Goal: Information Seeking & Learning: Get advice/opinions

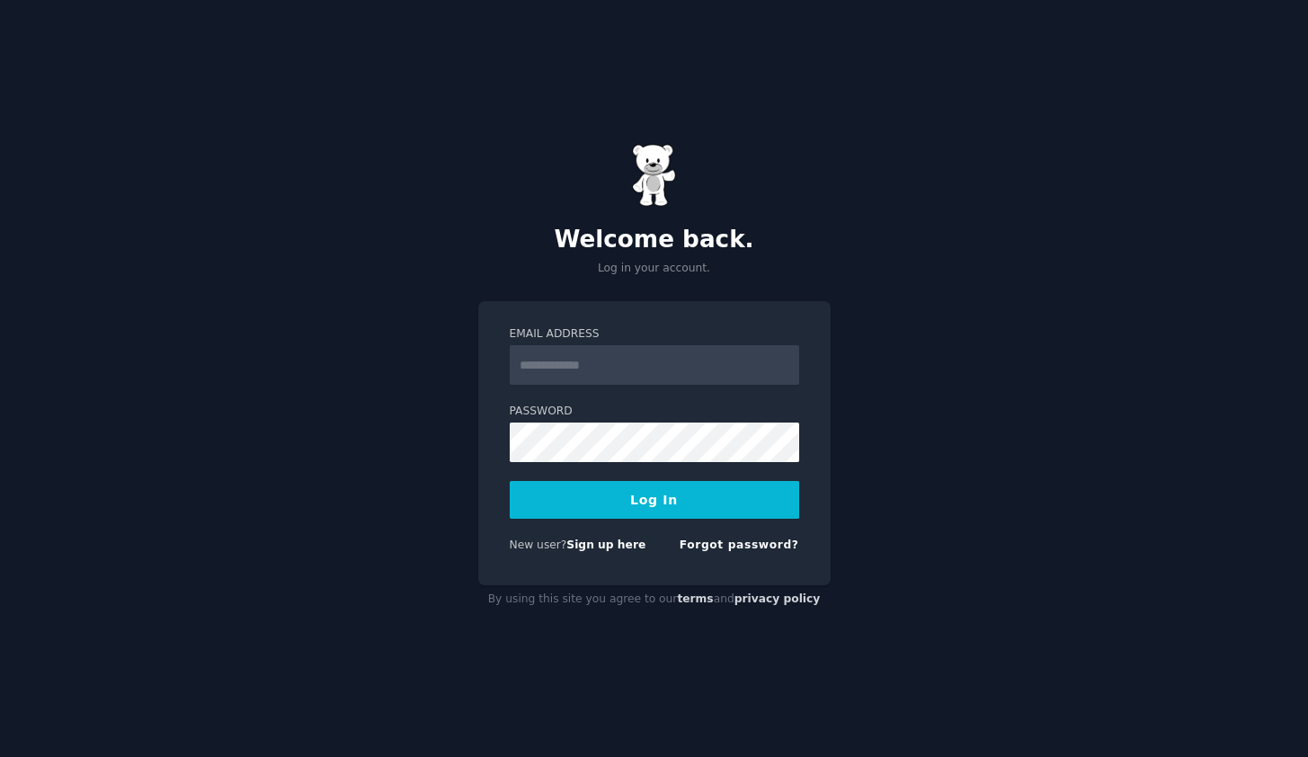
click at [656, 372] on input "Email Address" at bounding box center [655, 365] width 290 height 40
type input "**********"
click at [632, 507] on button "Log In" at bounding box center [655, 500] width 290 height 38
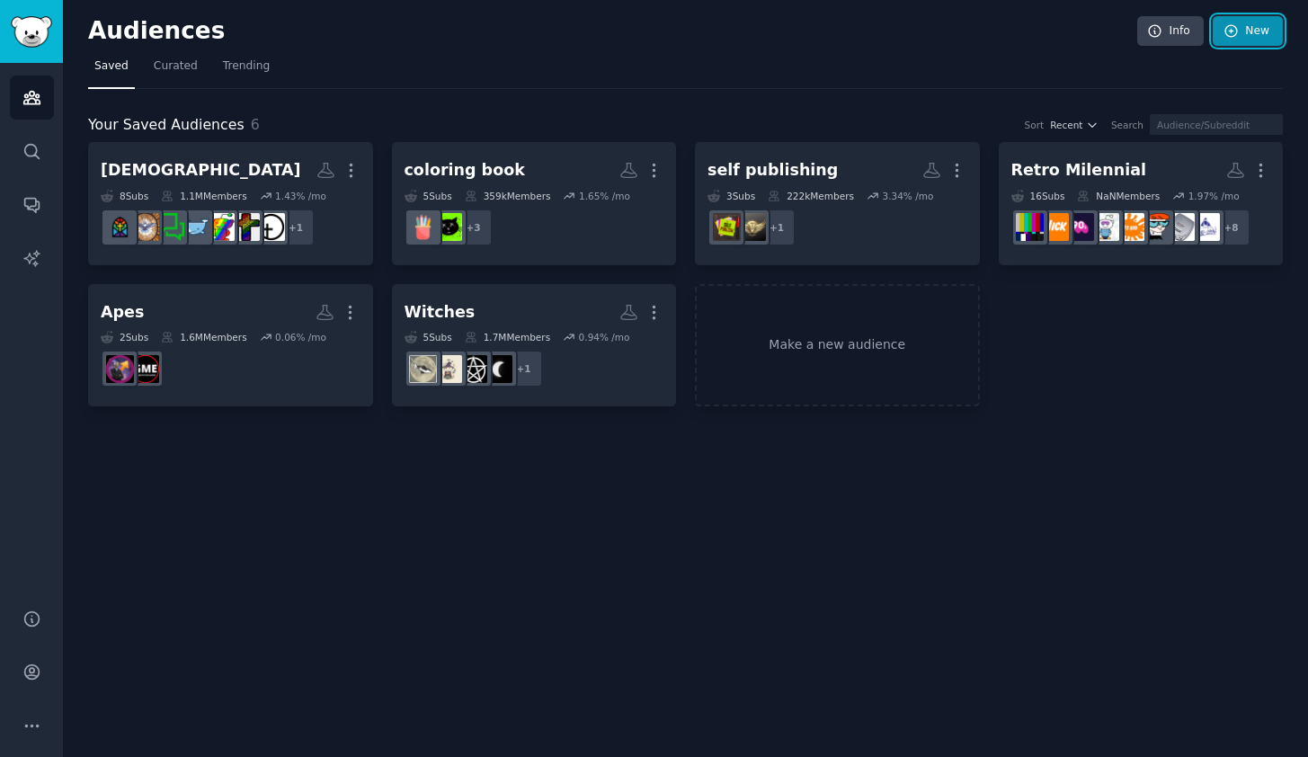
click at [1272, 31] on link "New" at bounding box center [1248, 31] width 70 height 31
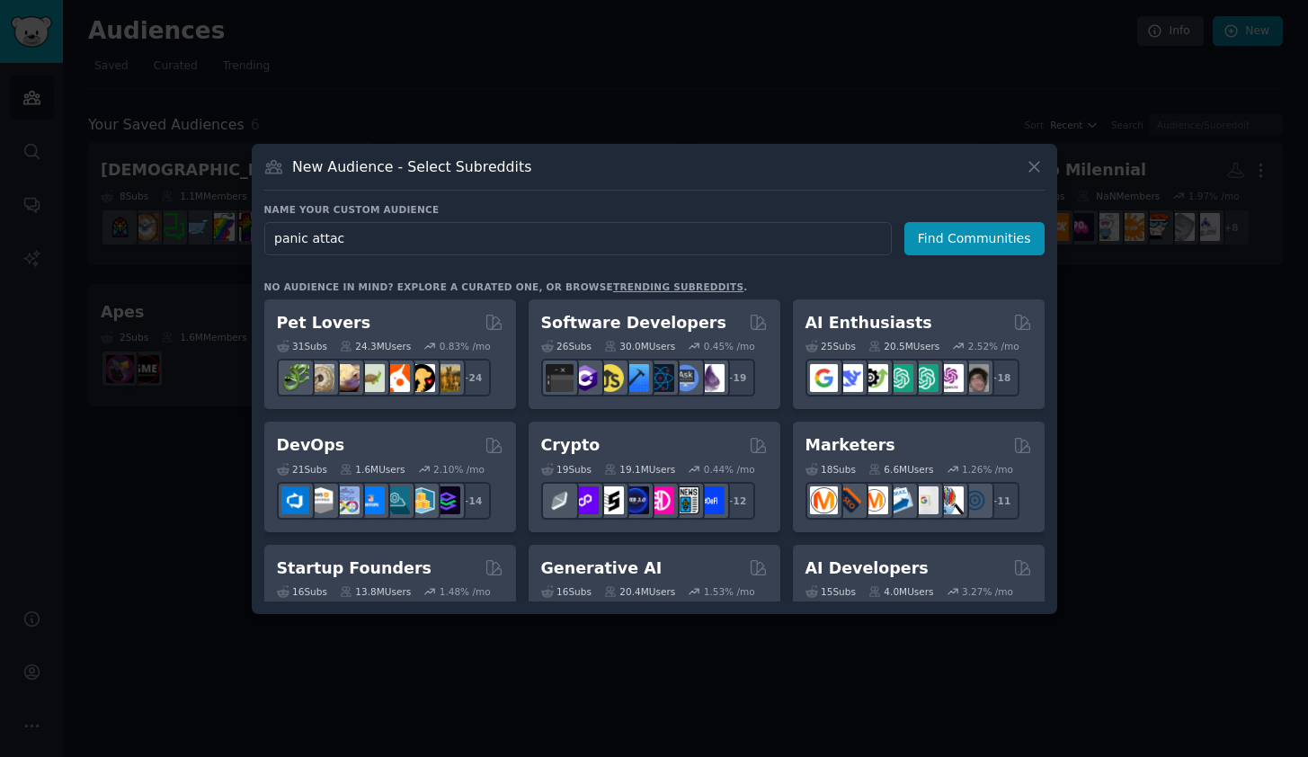
type input "[MEDICAL_DATA]"
click button "Find Communities" at bounding box center [975, 238] width 140 height 33
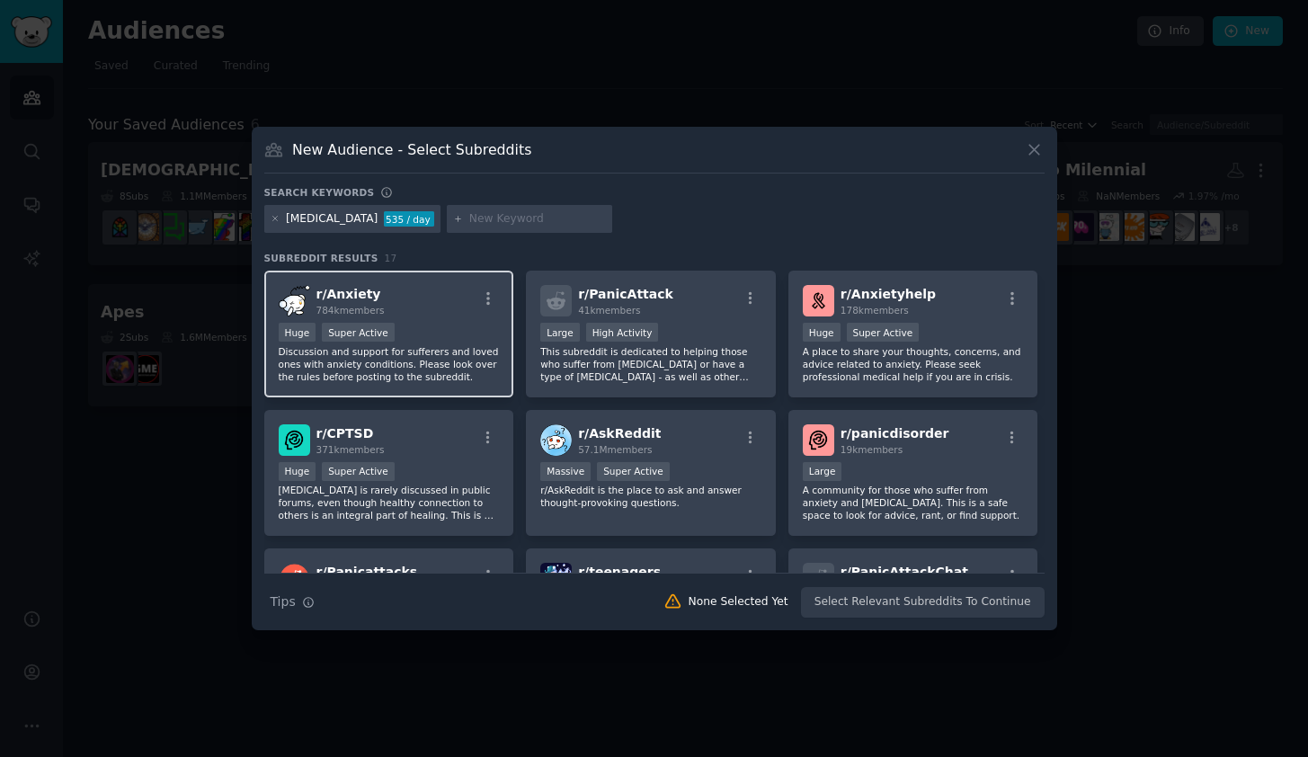
click at [441, 329] on div "Huge Super Active" at bounding box center [389, 334] width 221 height 22
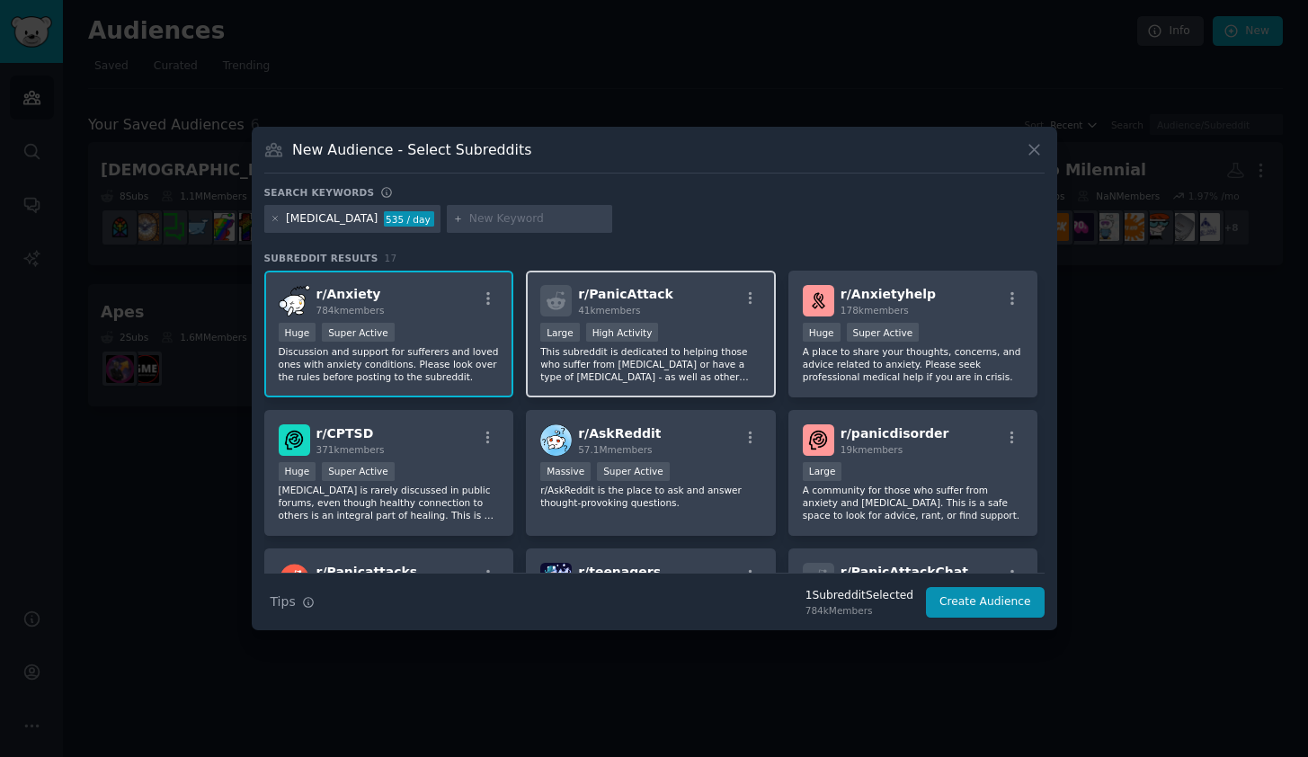
click at [704, 304] on div "r/ PanicAttack 41k members" at bounding box center [650, 300] width 221 height 31
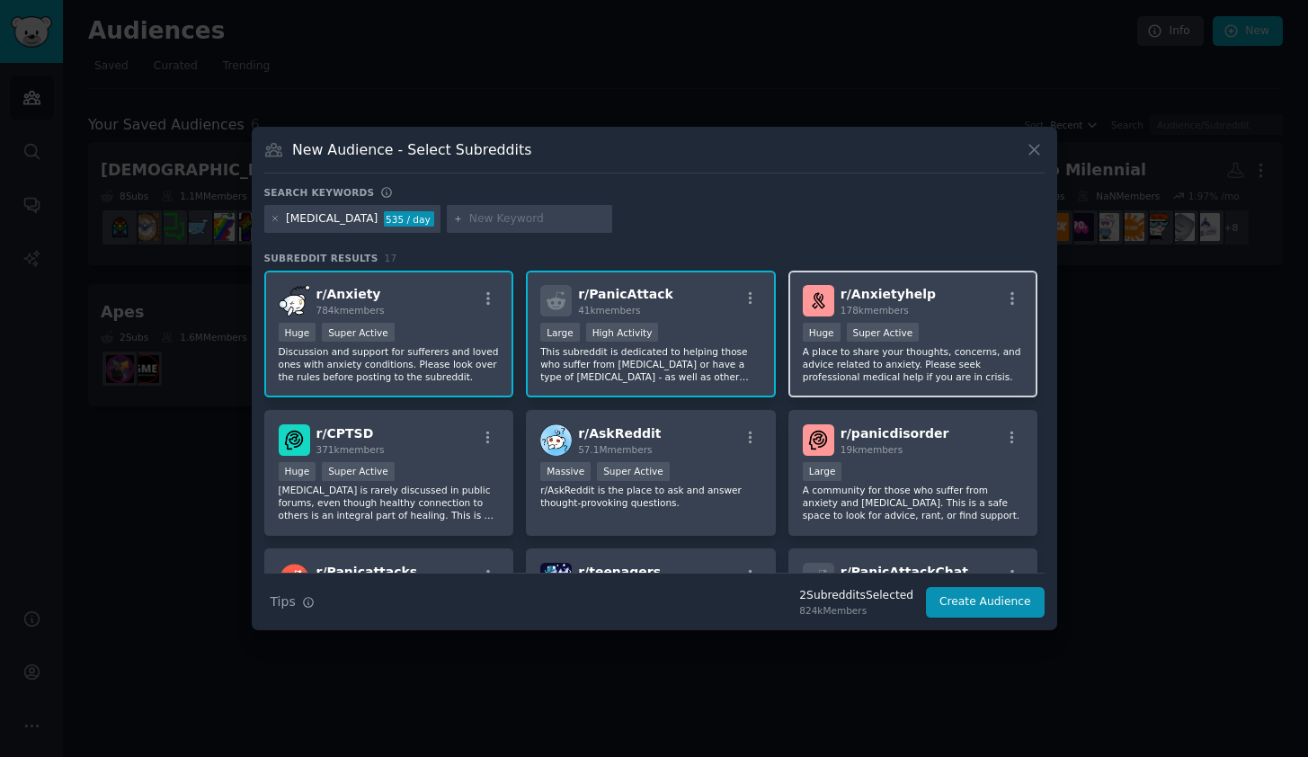
click at [889, 303] on h2 "r/ Anxietyhelp 178k members" at bounding box center [888, 300] width 95 height 31
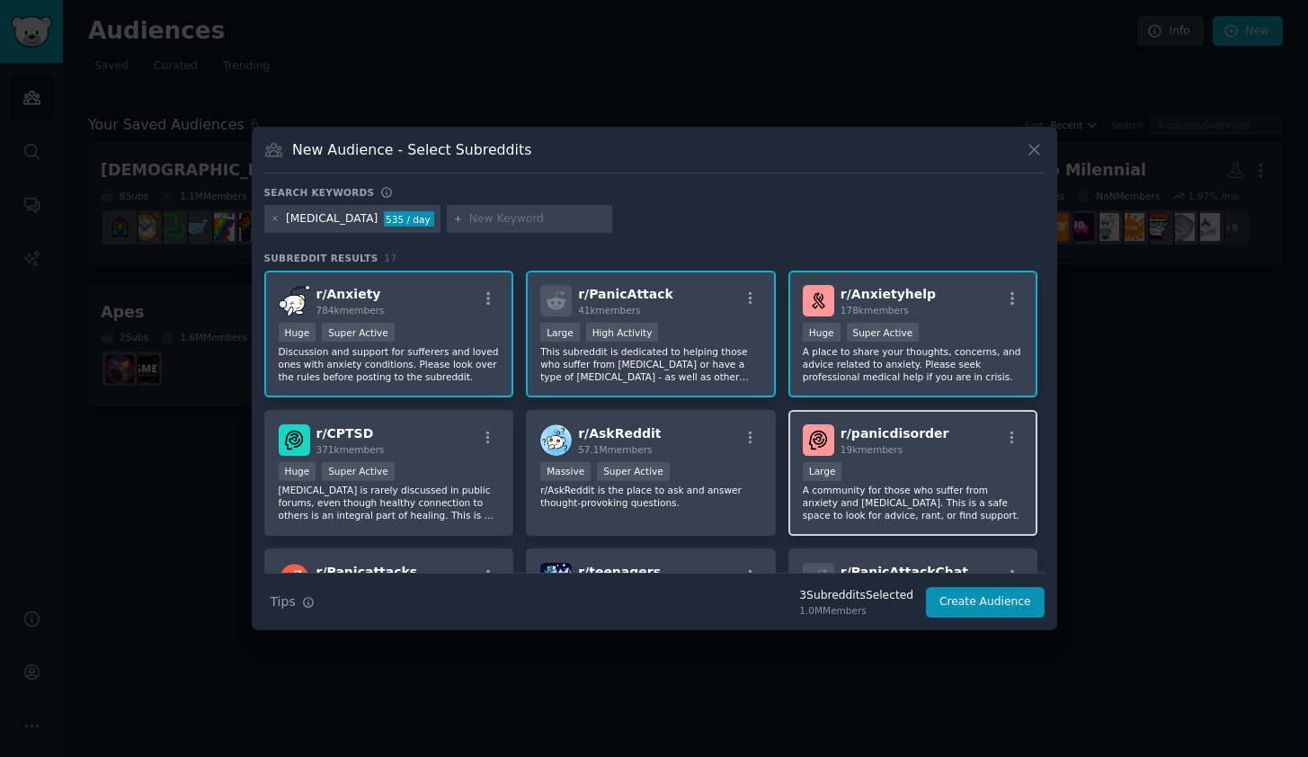
click at [930, 459] on div "r/ panicdisorder 19k members Large A community for those who suffer from anxiet…" at bounding box center [914, 473] width 250 height 127
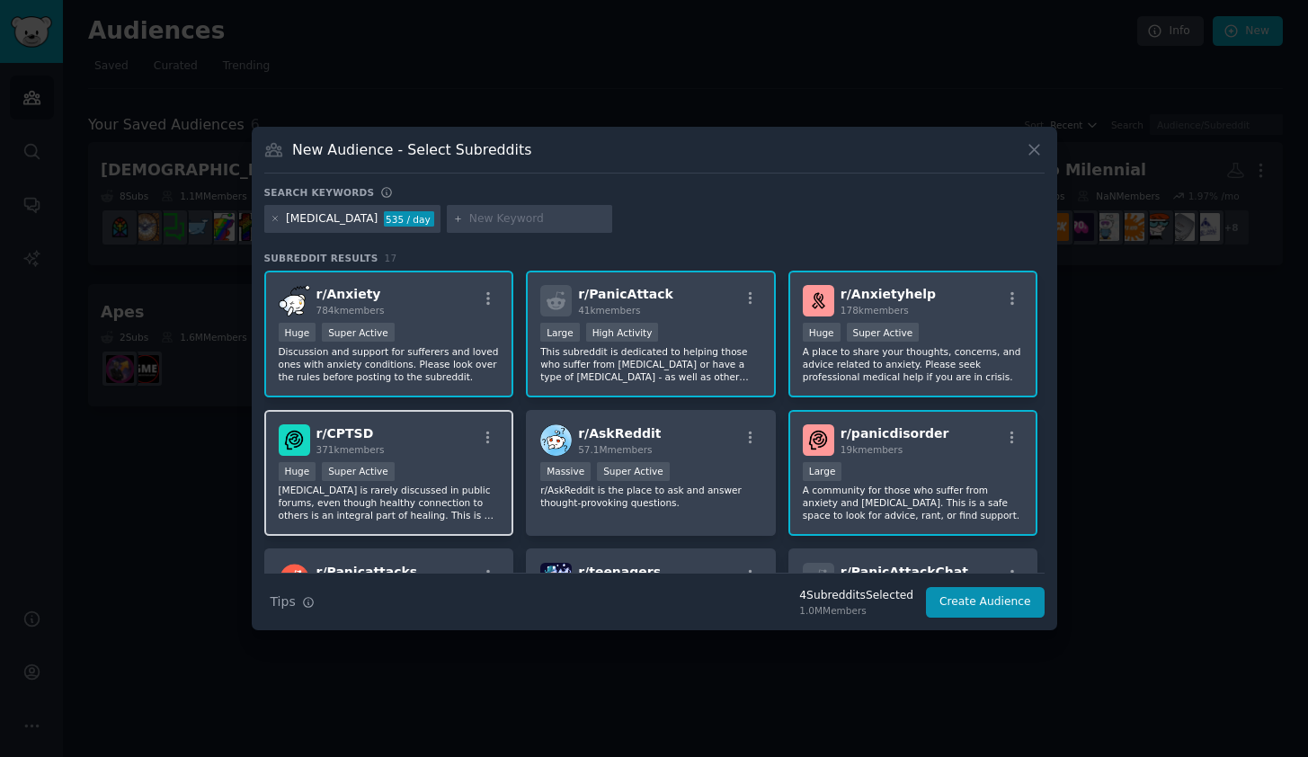
scroll to position [35, 0]
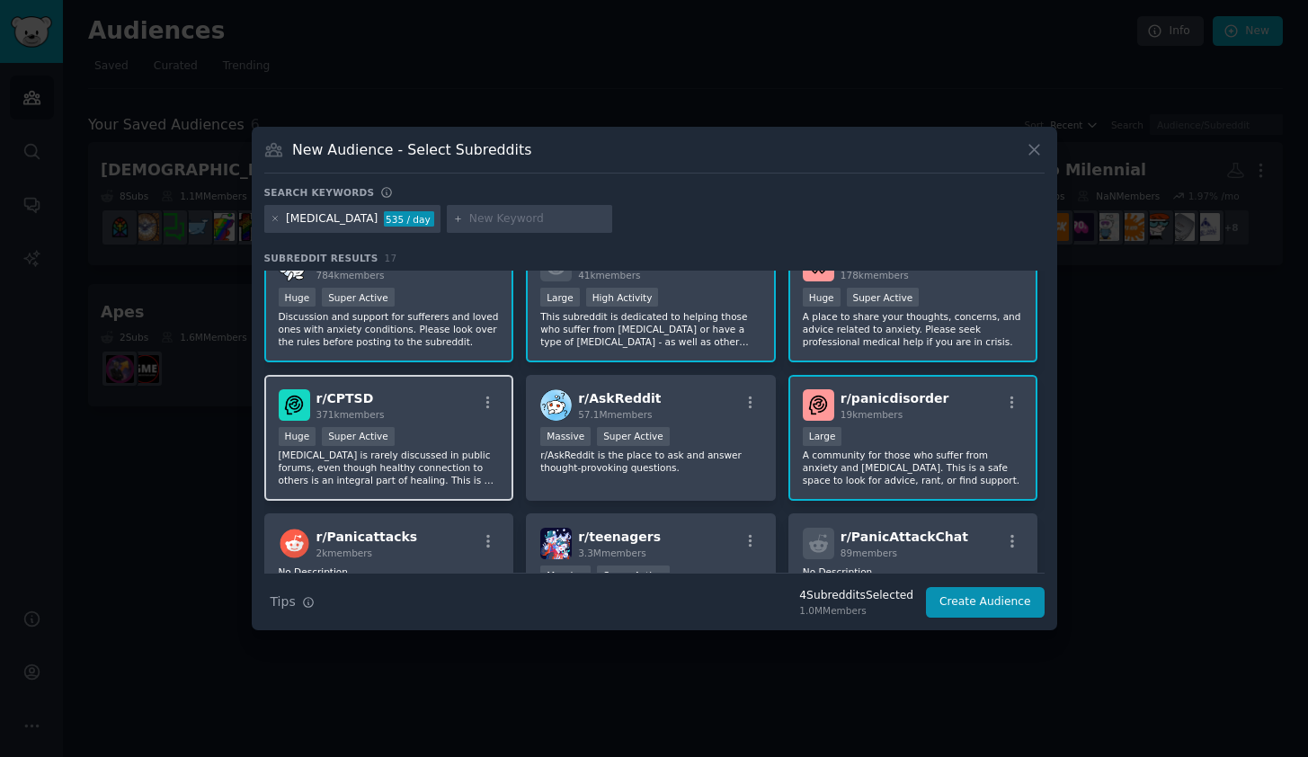
click at [432, 457] on p "[MEDICAL_DATA] is rarely discussed in public forums, even though healthy connec…" at bounding box center [389, 468] width 221 height 38
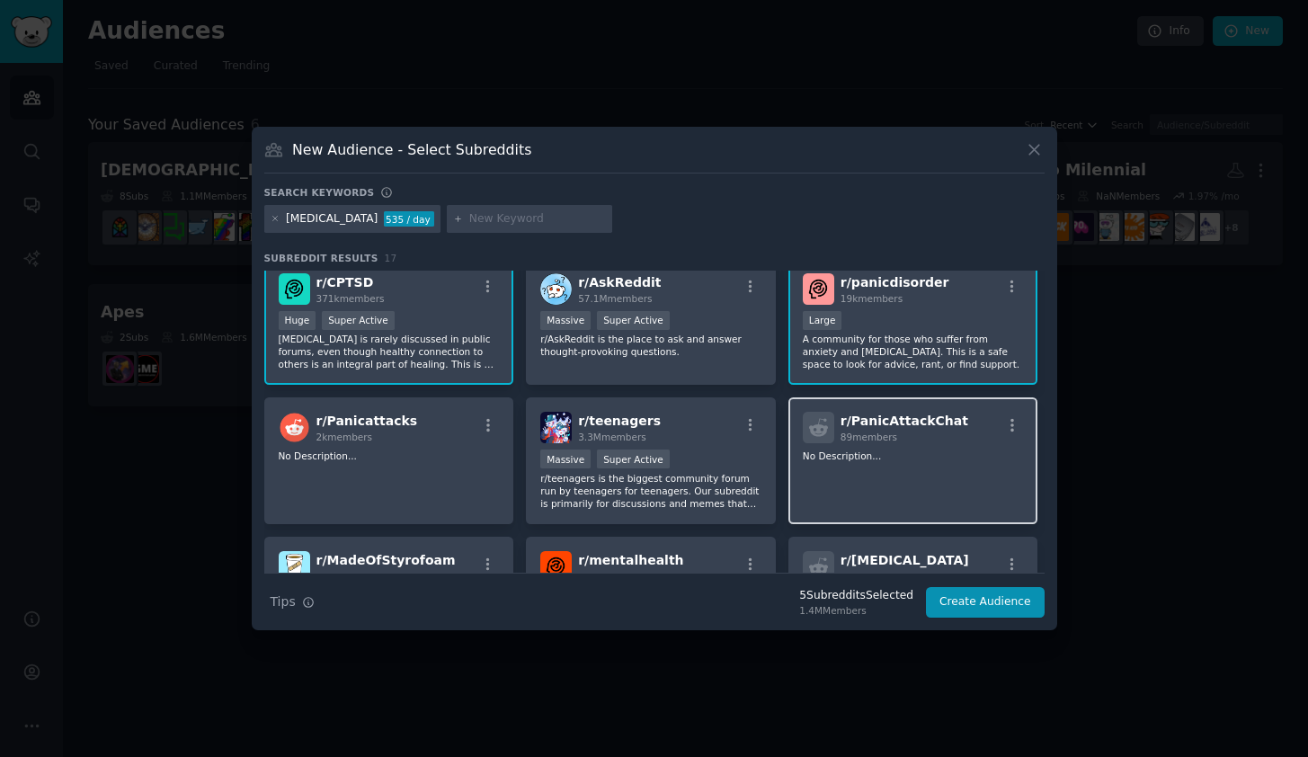
scroll to position [183, 0]
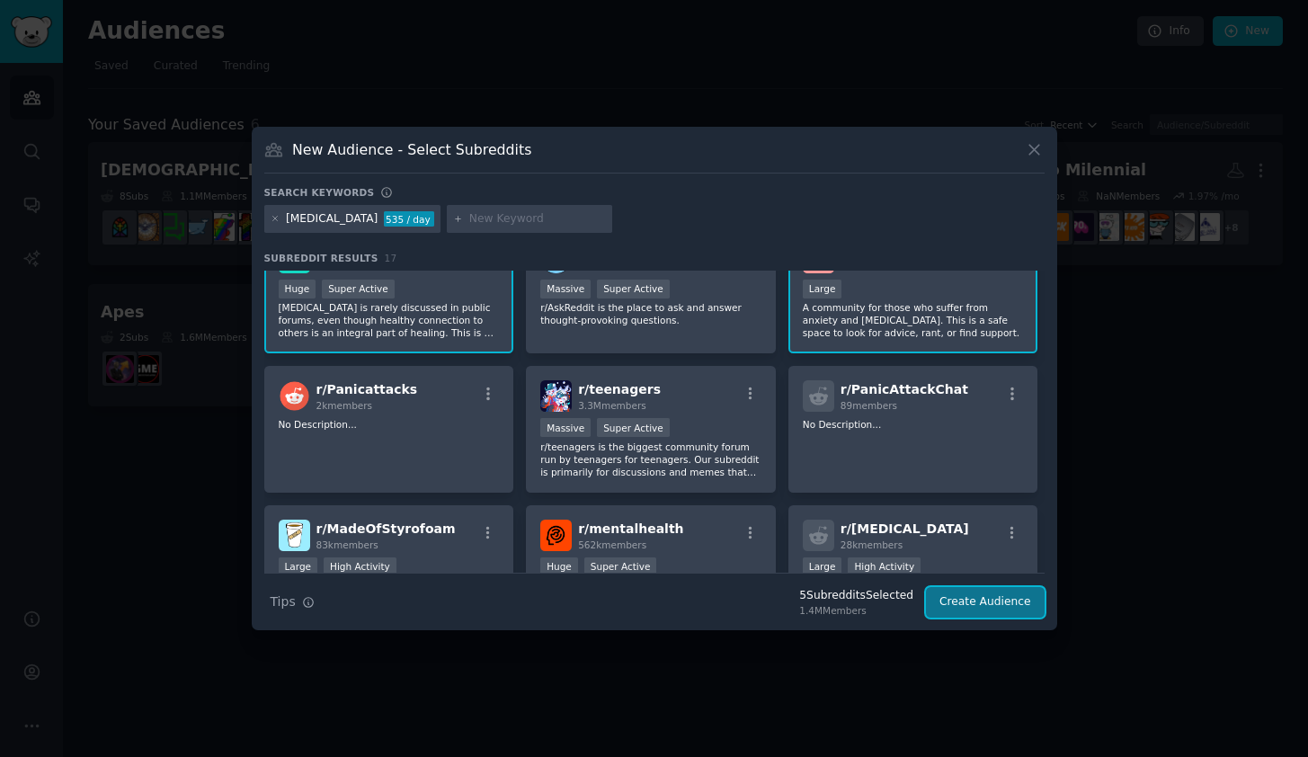
click at [965, 602] on button "Create Audience" at bounding box center [985, 602] width 119 height 31
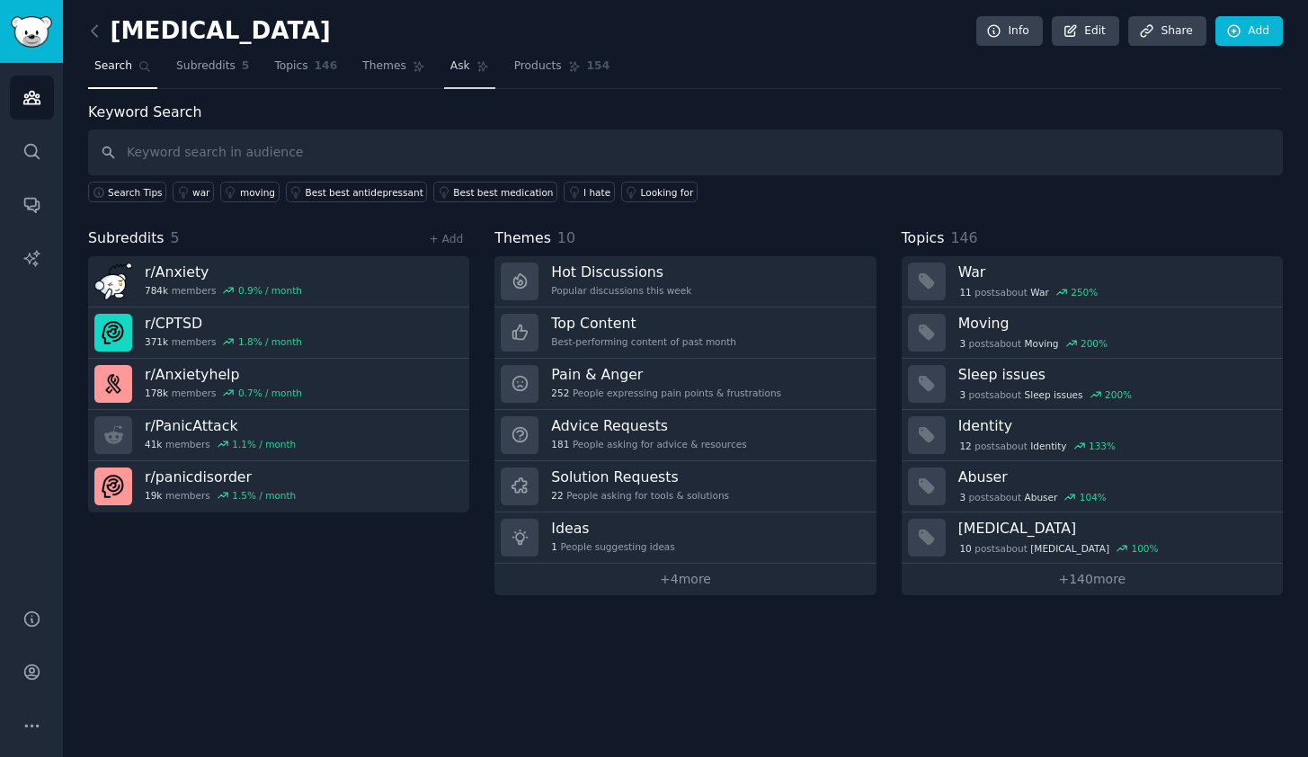
click at [454, 57] on link "Ask" at bounding box center [469, 70] width 51 height 37
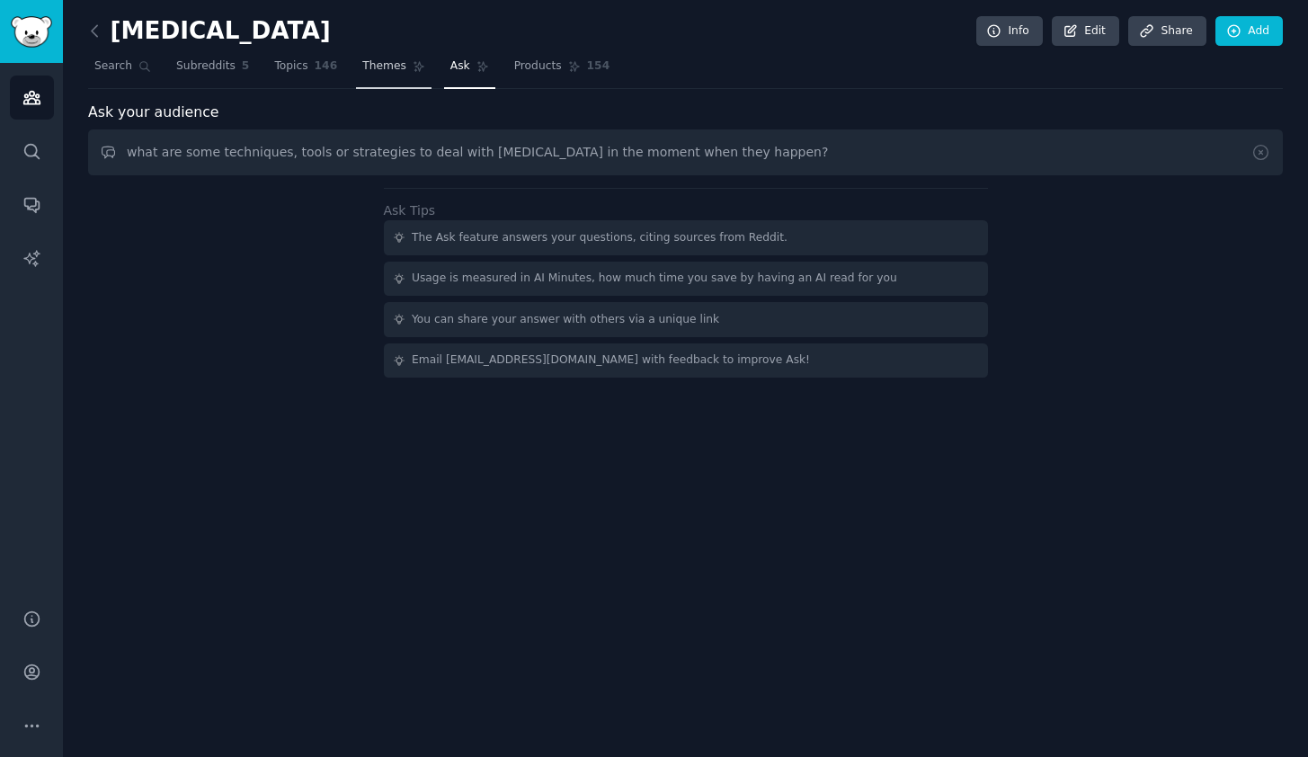
type input "what are some techniques, tools or strategies to deal with [MEDICAL_DATA] in th…"
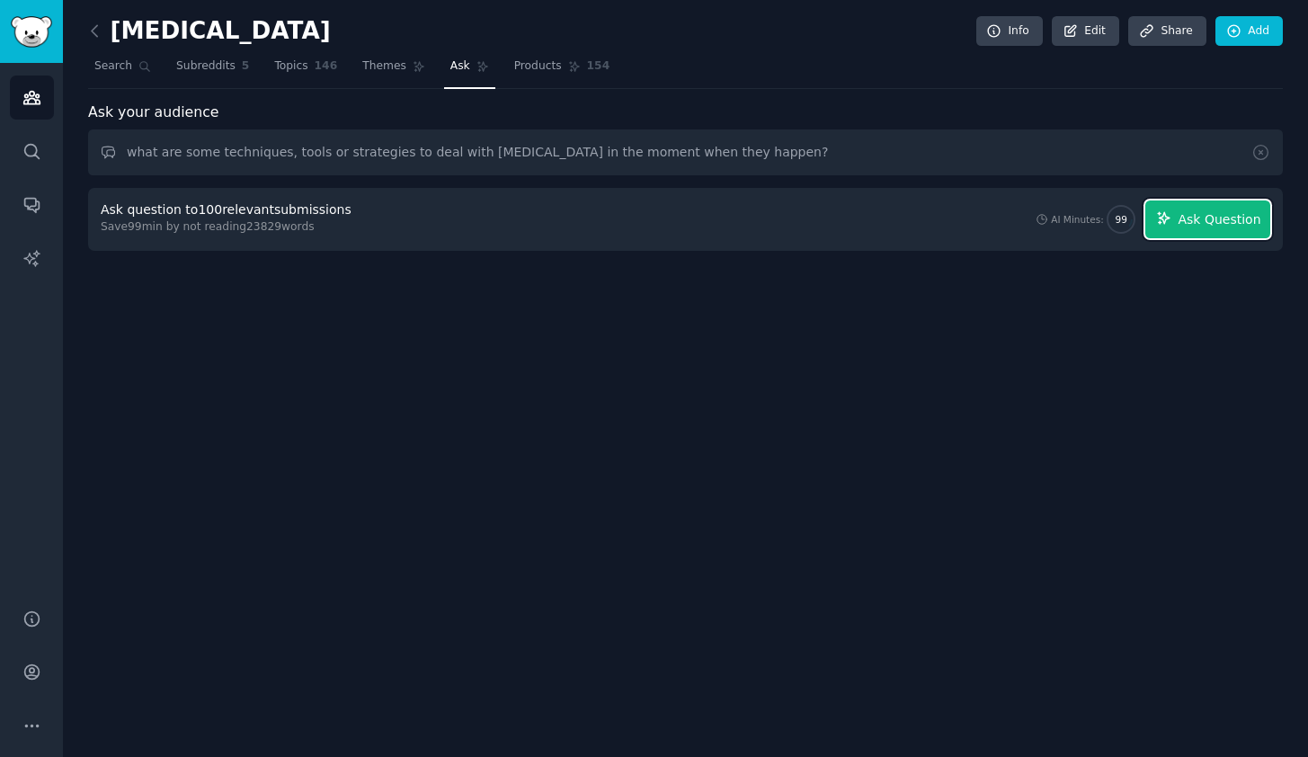
click at [1191, 221] on span "Ask Question" at bounding box center [1219, 219] width 83 height 19
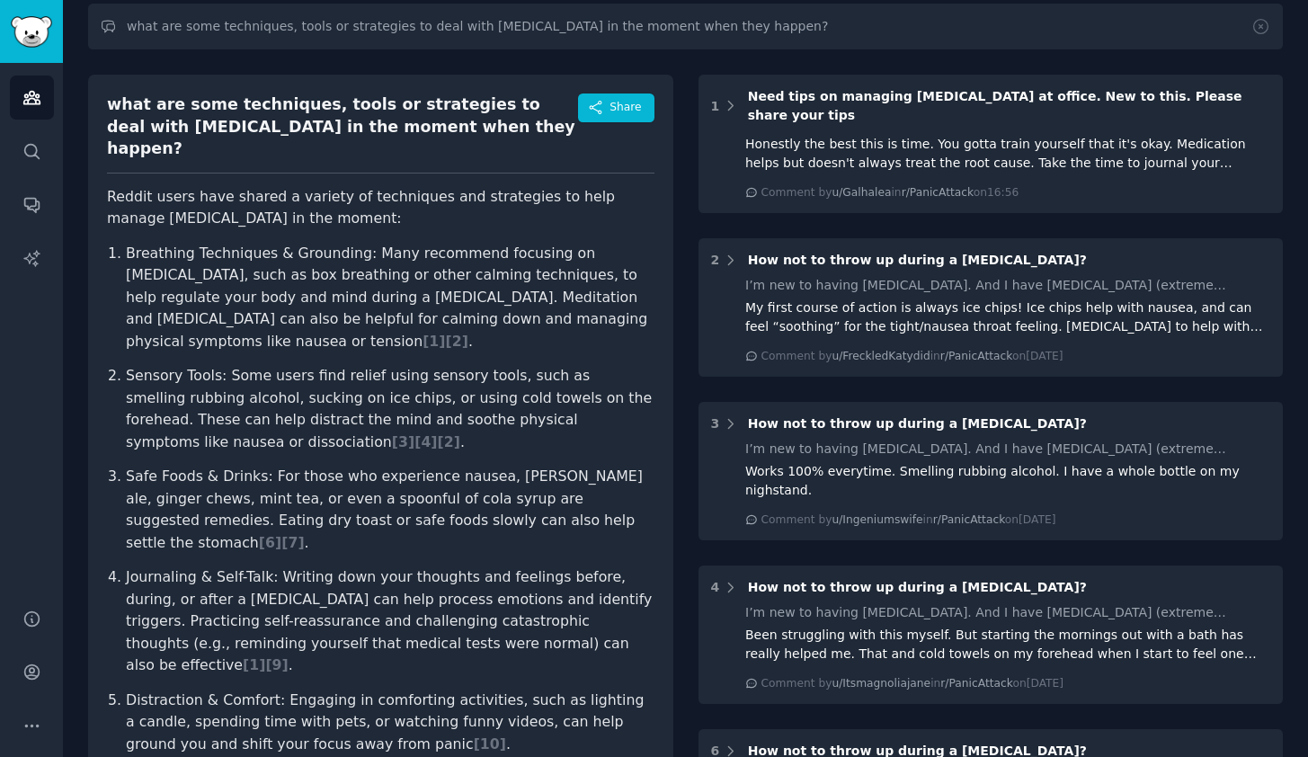
scroll to position [129, 0]
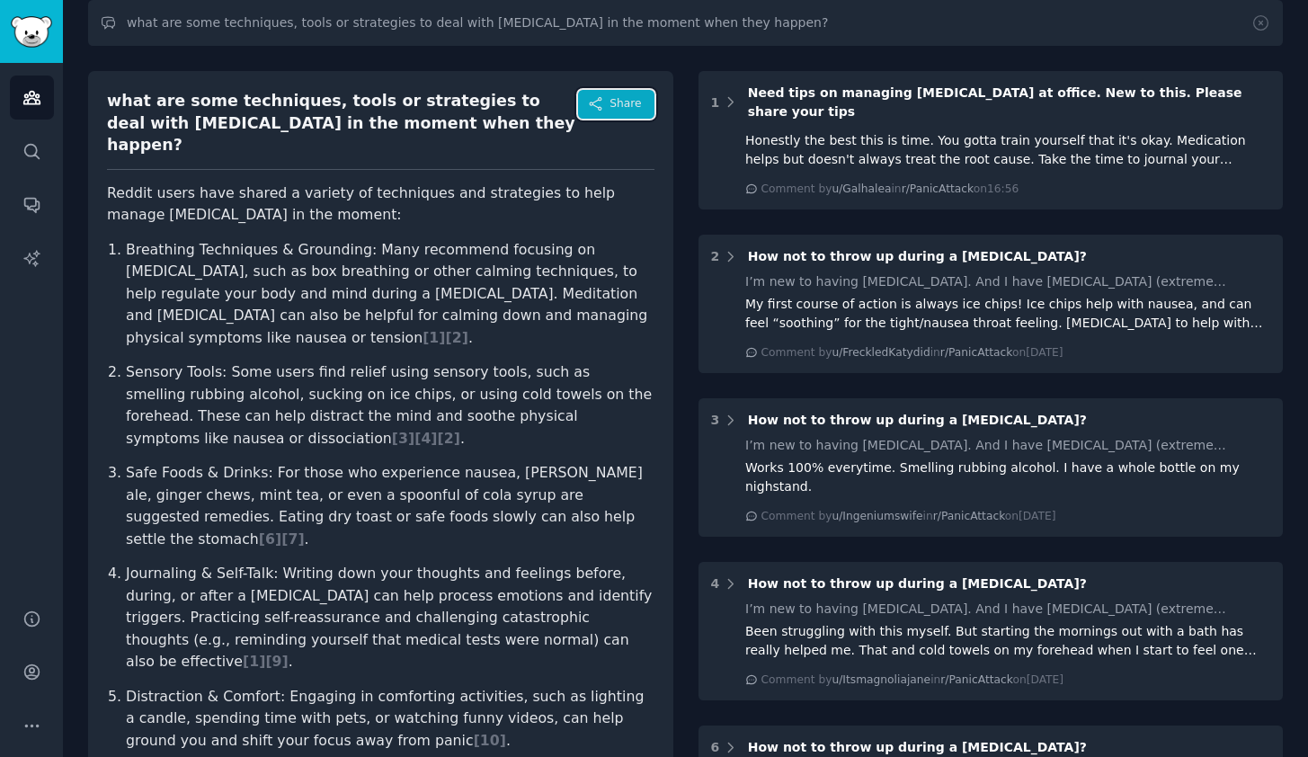
click at [607, 110] on button "Share" at bounding box center [616, 104] width 76 height 29
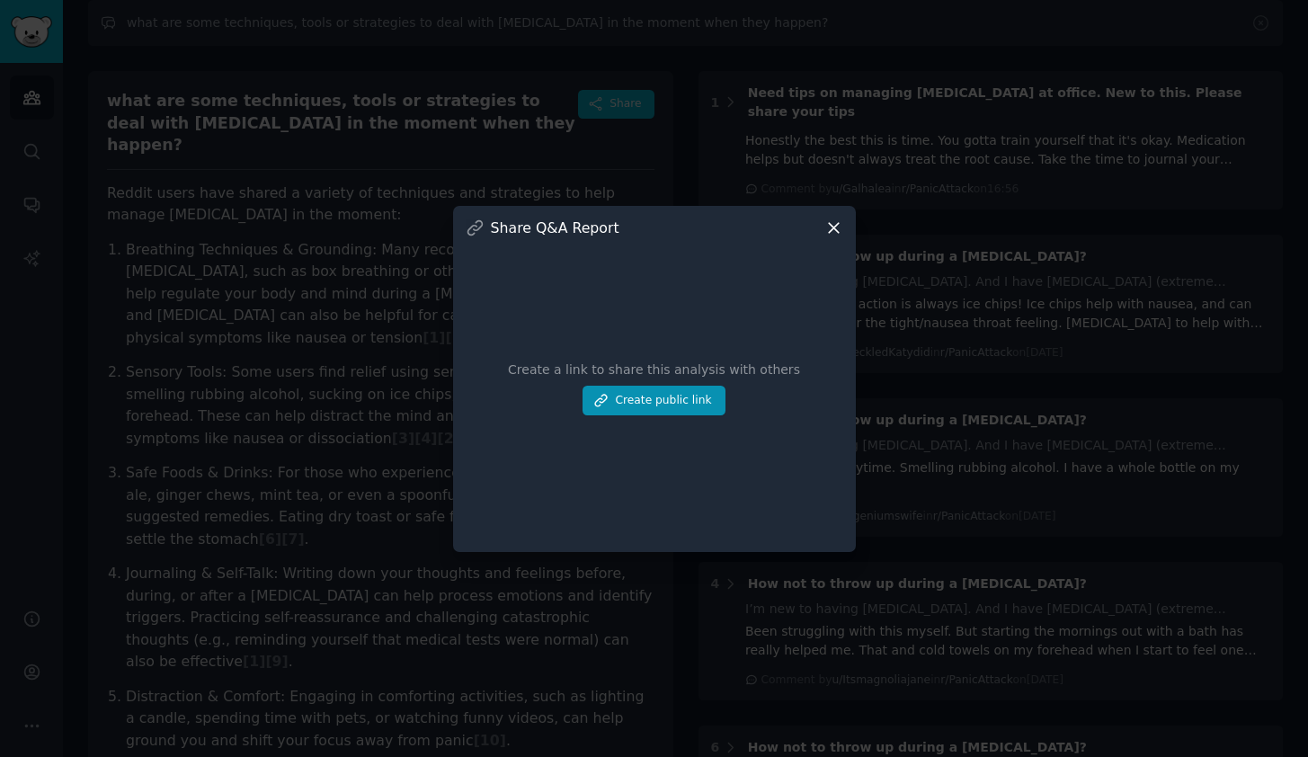
click at [839, 226] on icon at bounding box center [833, 227] width 19 height 19
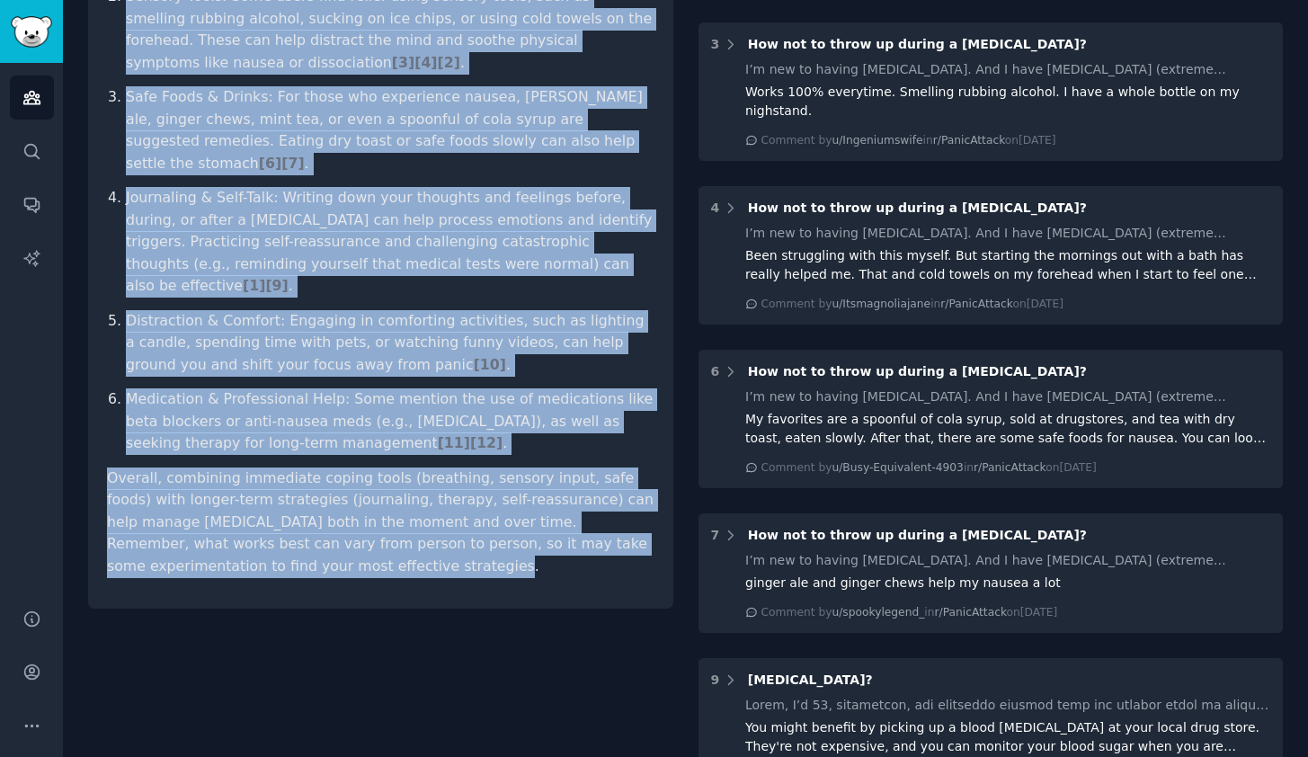
scroll to position [569, 0]
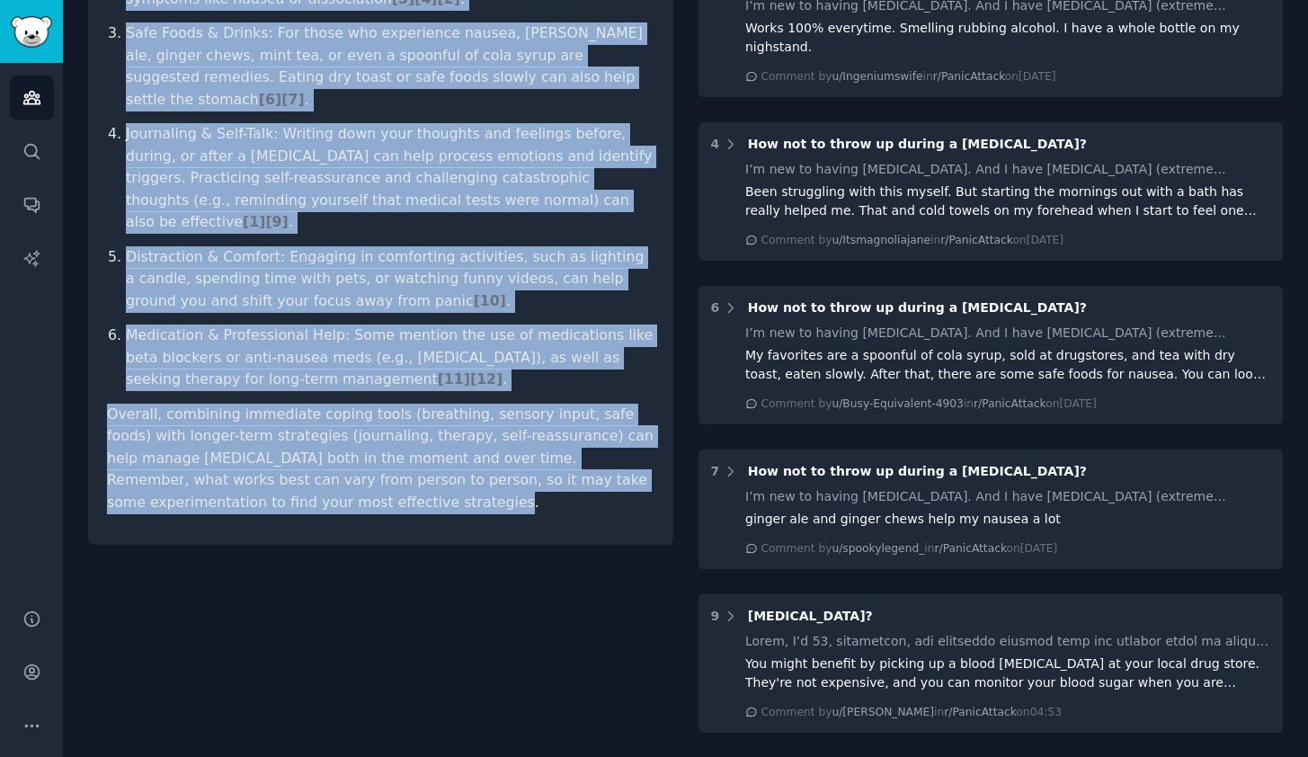
drag, startPoint x: 107, startPoint y: 94, endPoint x: 318, endPoint y: 443, distance: 408.6
click at [318, 443] on div "what are some techniques, tools or strategies to deal with [MEDICAL_DATA] in th…" at bounding box center [380, 88] width 585 height 914
copy div "what are some techniques, tools or strategies to deal with [MEDICAL_DATA] in th…"
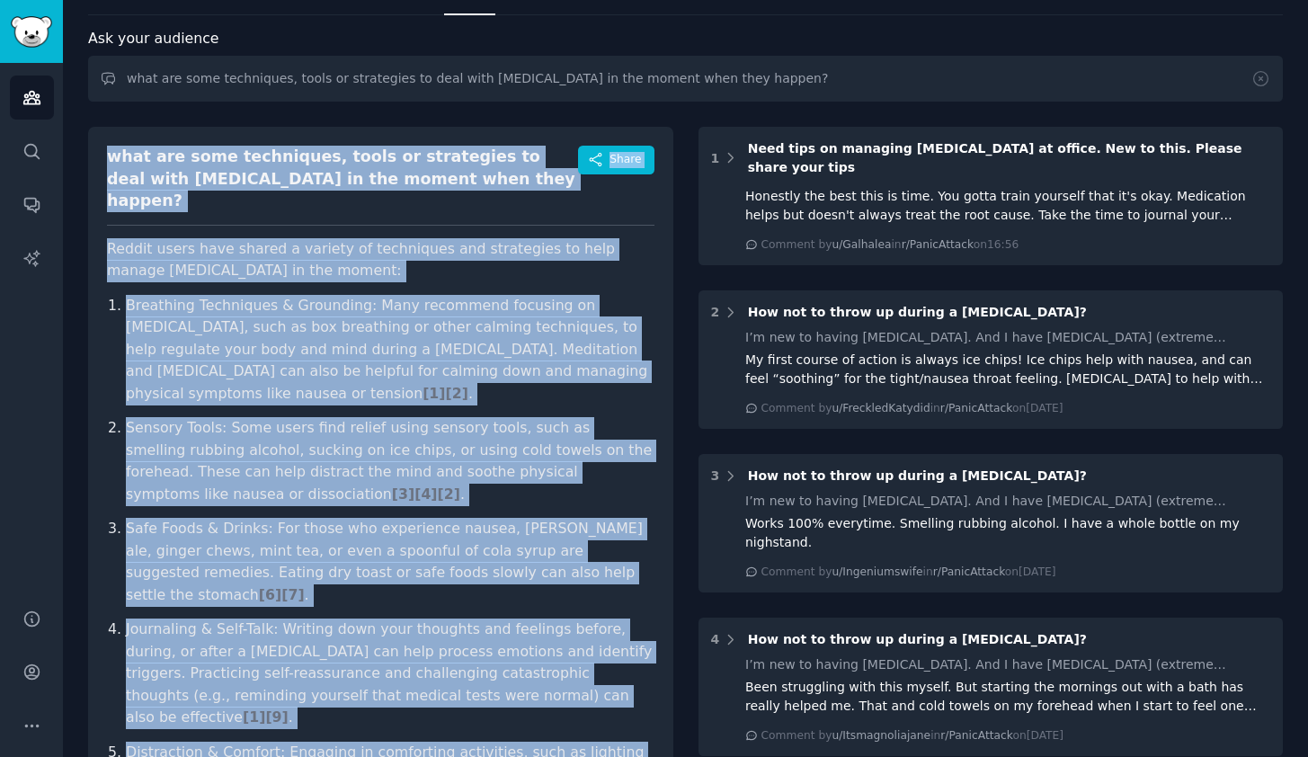
scroll to position [56, 0]
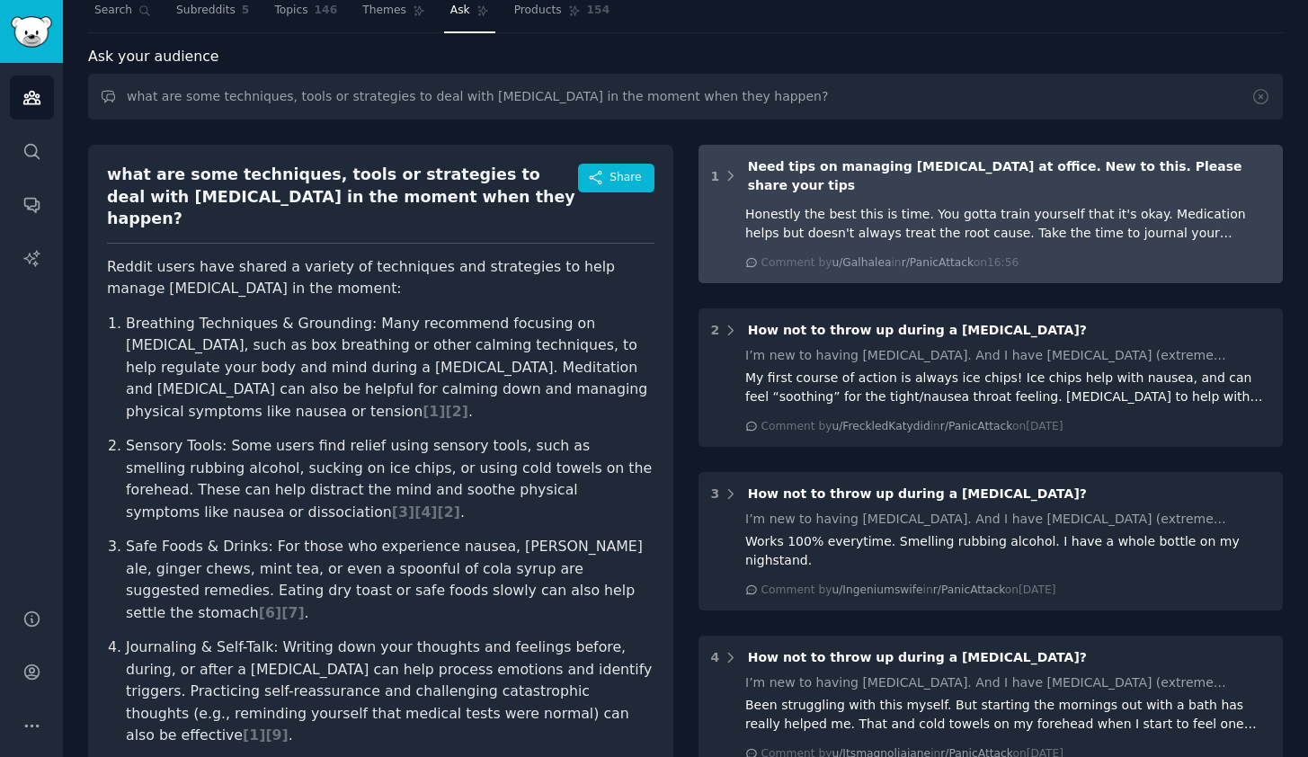
click at [869, 201] on div "Honestly the best this is time. You gotta train yourself that it's okay. Medica…" at bounding box center [1007, 235] width 525 height 69
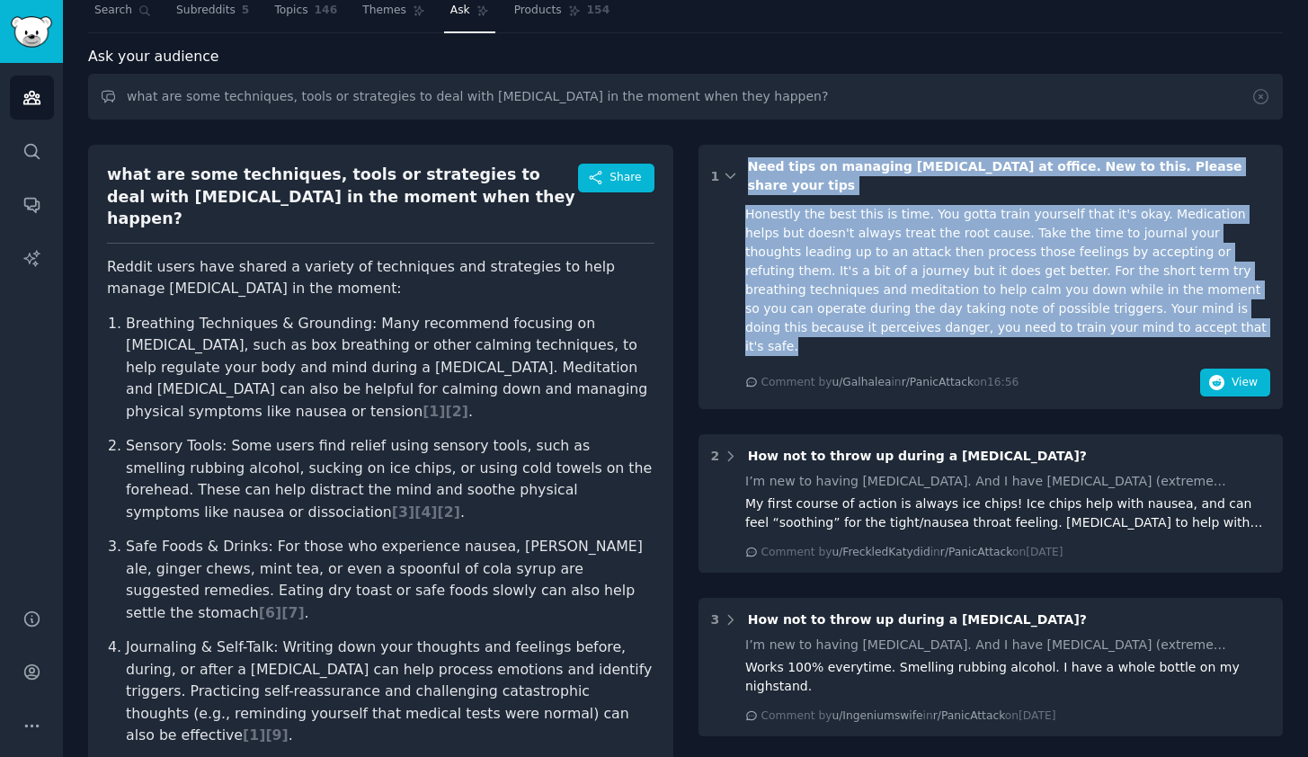
drag, startPoint x: 744, startPoint y: 165, endPoint x: 1018, endPoint y: 304, distance: 306.8
click at [1018, 304] on div "1 Need tips on managing [MEDICAL_DATA] at office. New to this. Please share you…" at bounding box center [991, 277] width 585 height 264
copy div "Need tips on managing [MEDICAL_DATA] at office. New to this. Please share your …"
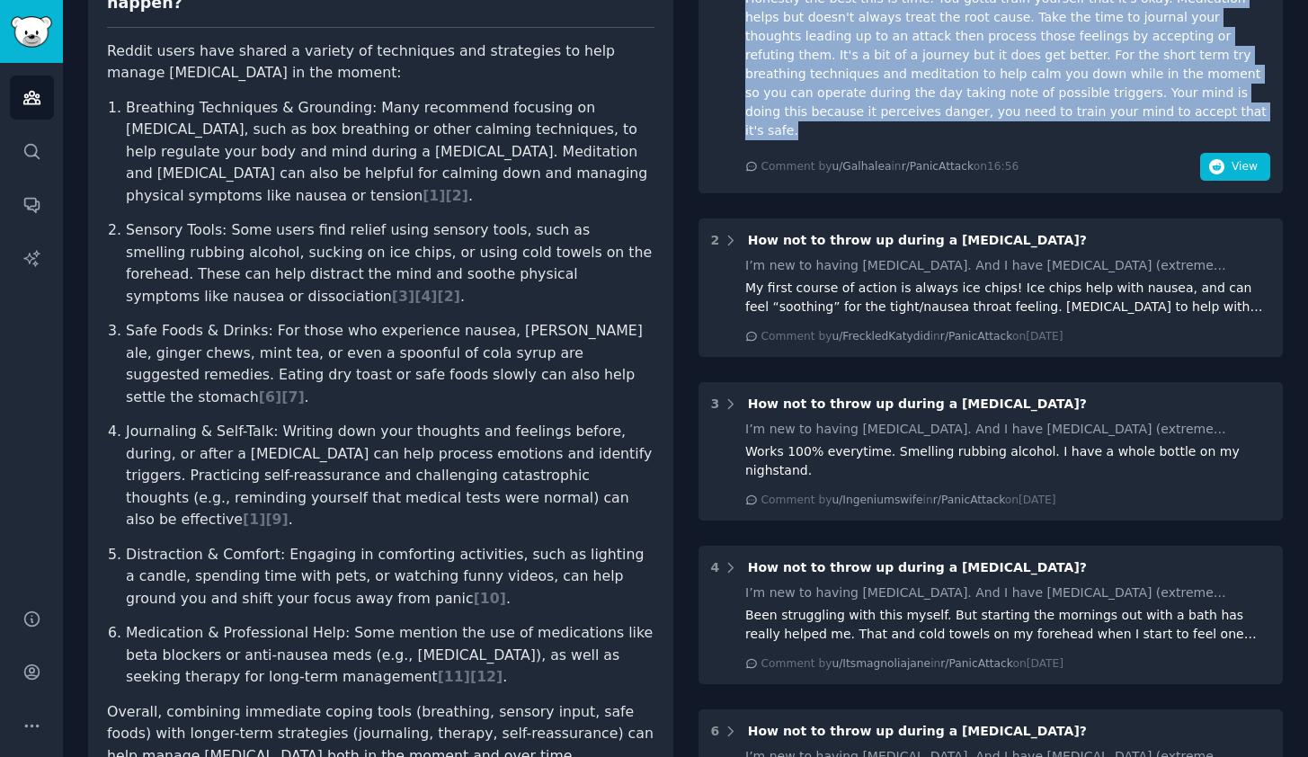
scroll to position [297, 0]
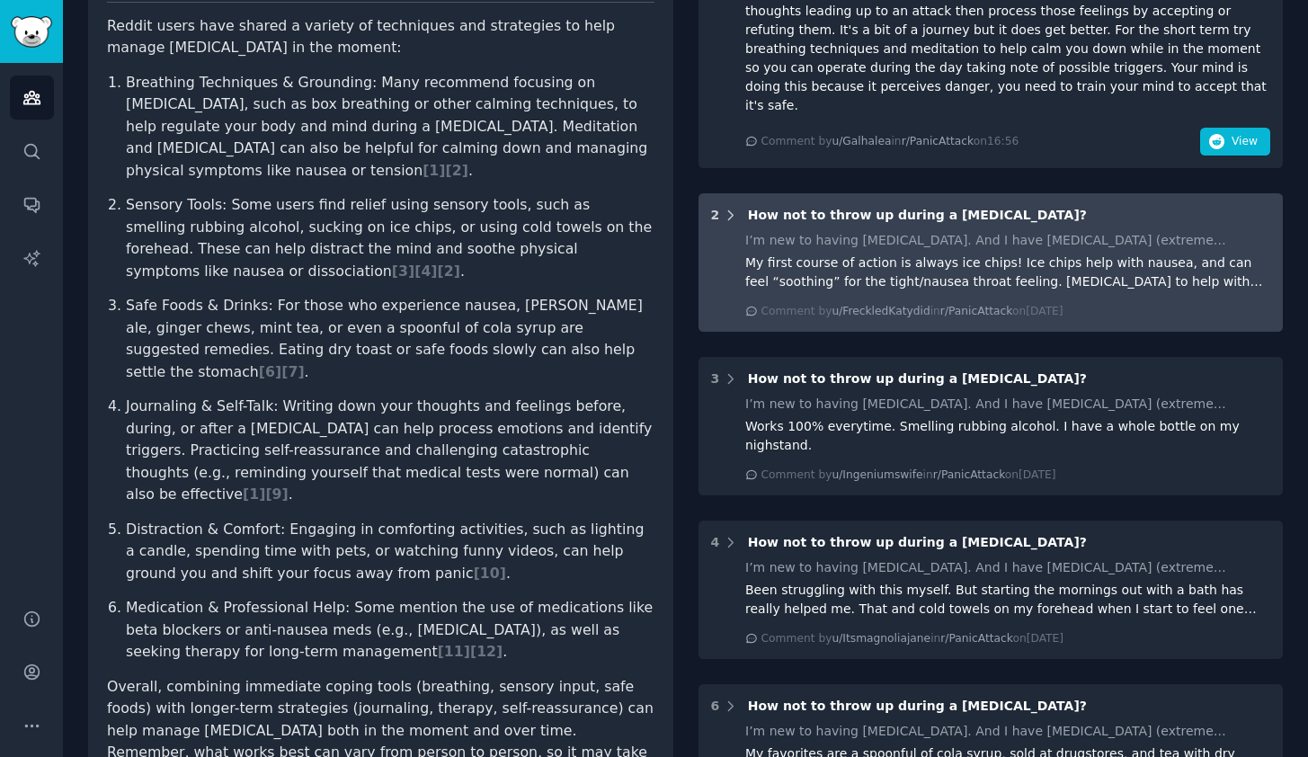
click at [727, 208] on icon at bounding box center [731, 216] width 16 height 16
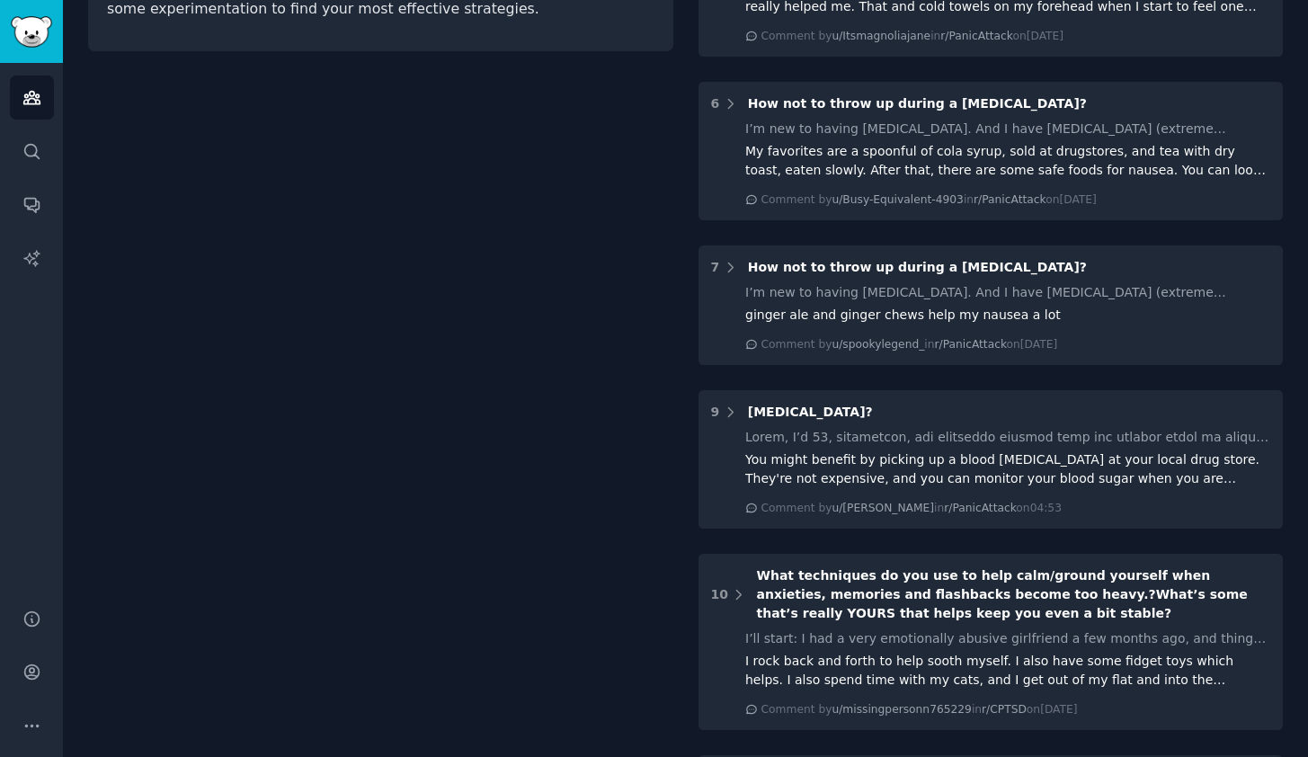
scroll to position [1069, 0]
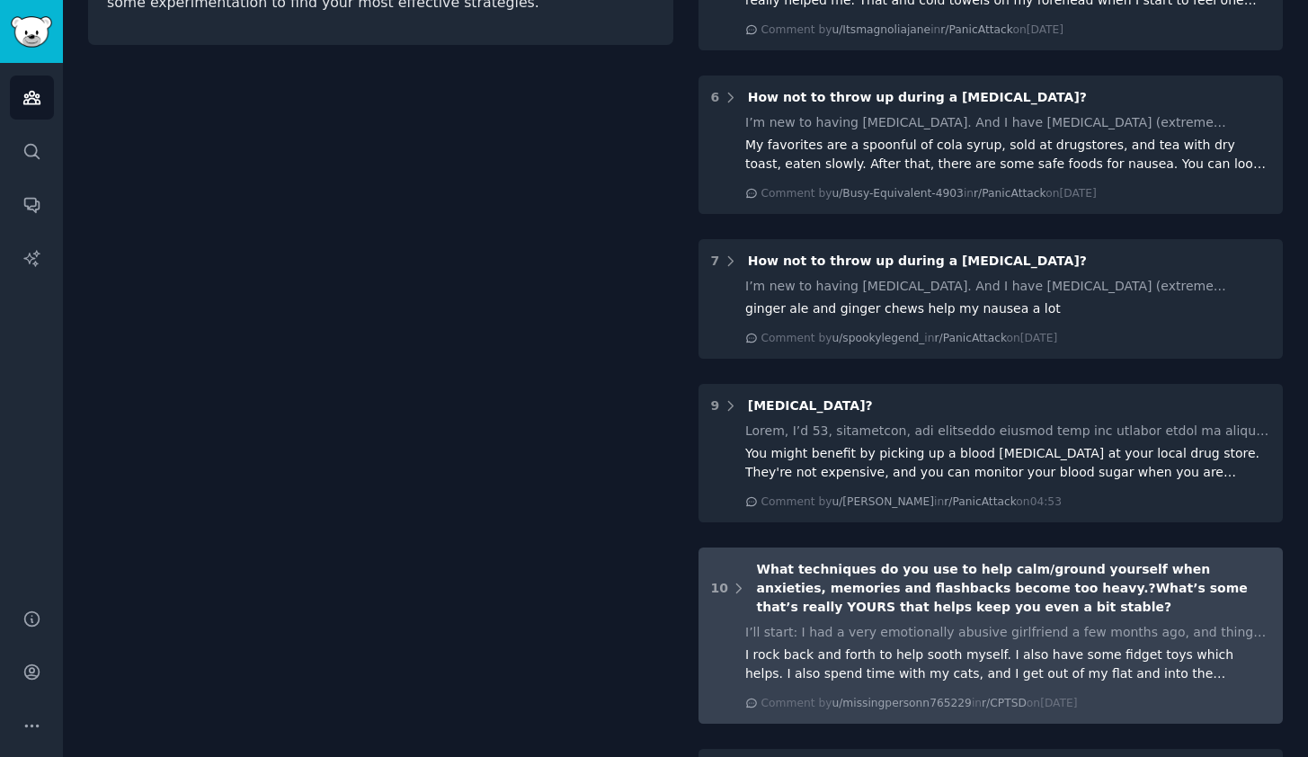
click at [872, 562] on span "What techniques do you use to help calm/ground yourself when anxieties, memorie…" at bounding box center [1001, 588] width 491 height 52
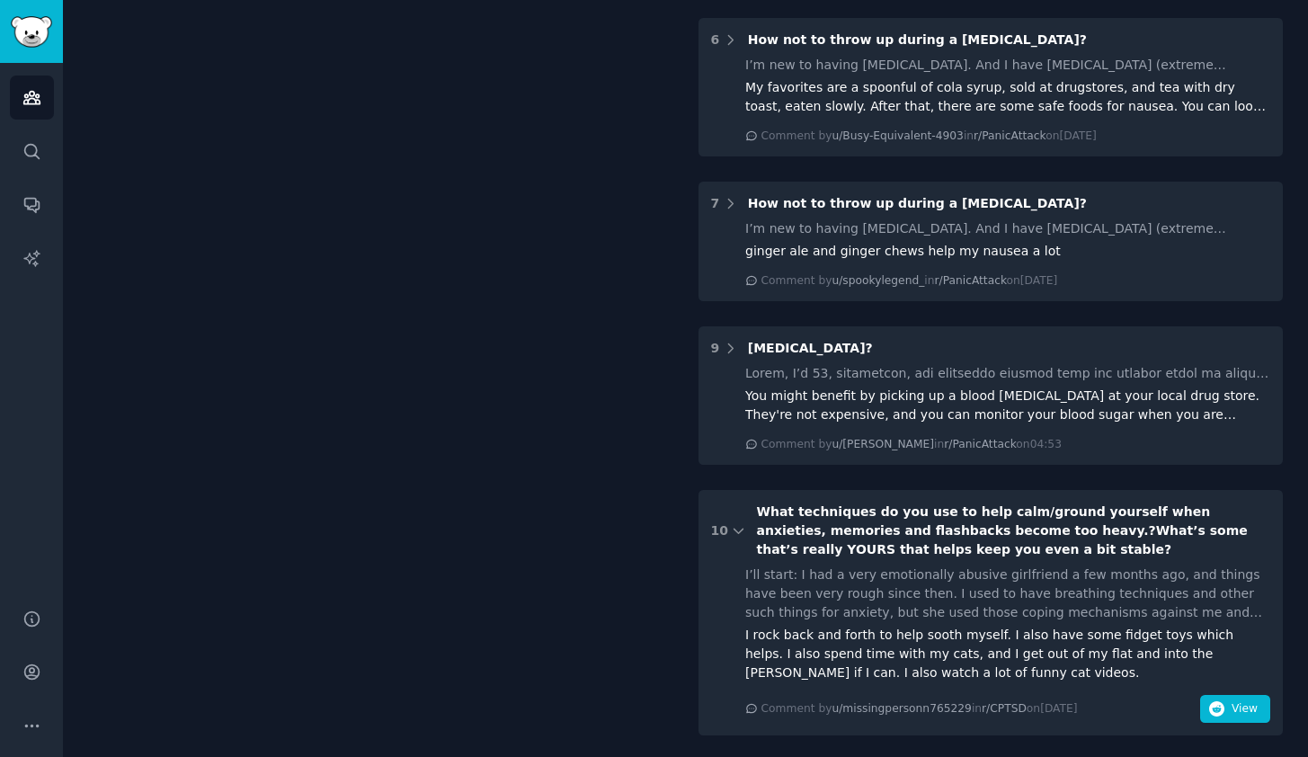
scroll to position [1133, 0]
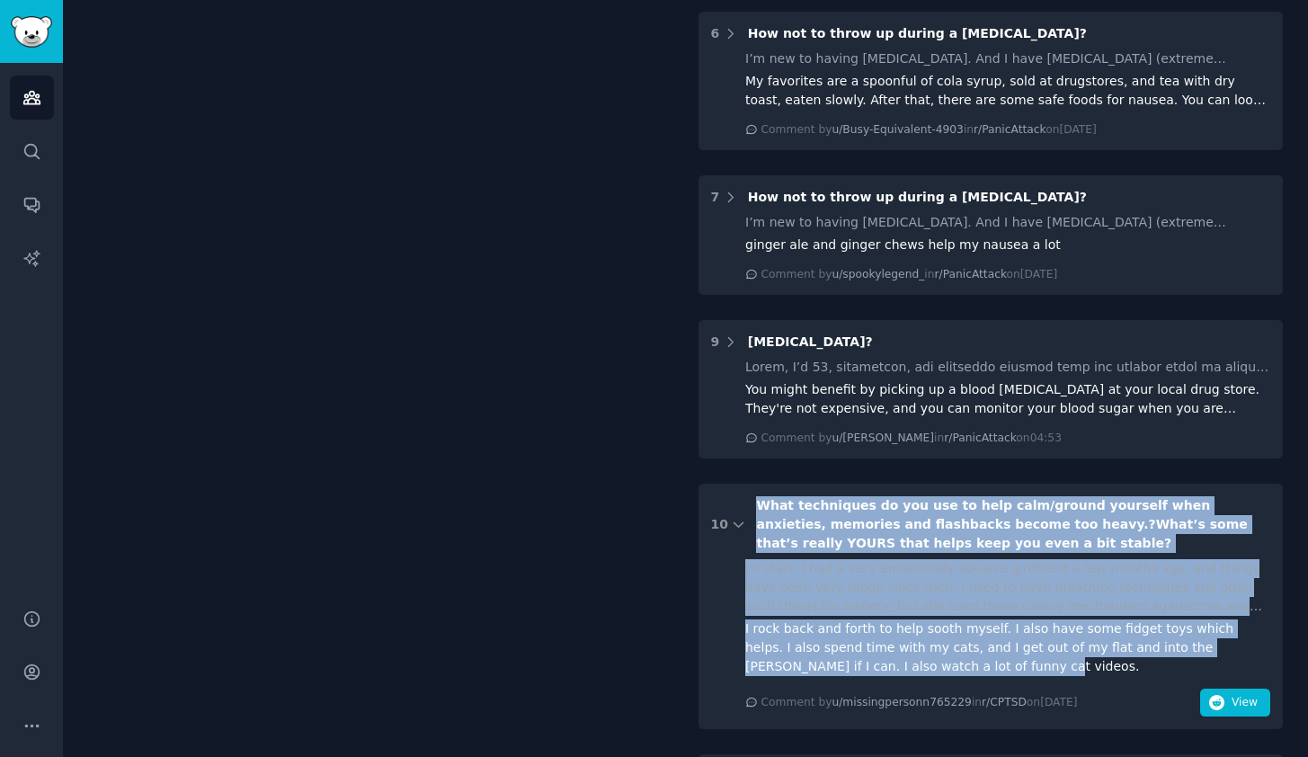
drag, startPoint x: 753, startPoint y: 449, endPoint x: 965, endPoint y: 607, distance: 264.0
click at [965, 607] on div "10 What techniques do you use to help calm/ground yourself when anxieties, memo…" at bounding box center [991, 606] width 585 height 245
copy div "Lore ipsumdolor si ame con ad elit sedd/eiusmo temporin utla etdolorem, aliquae…"
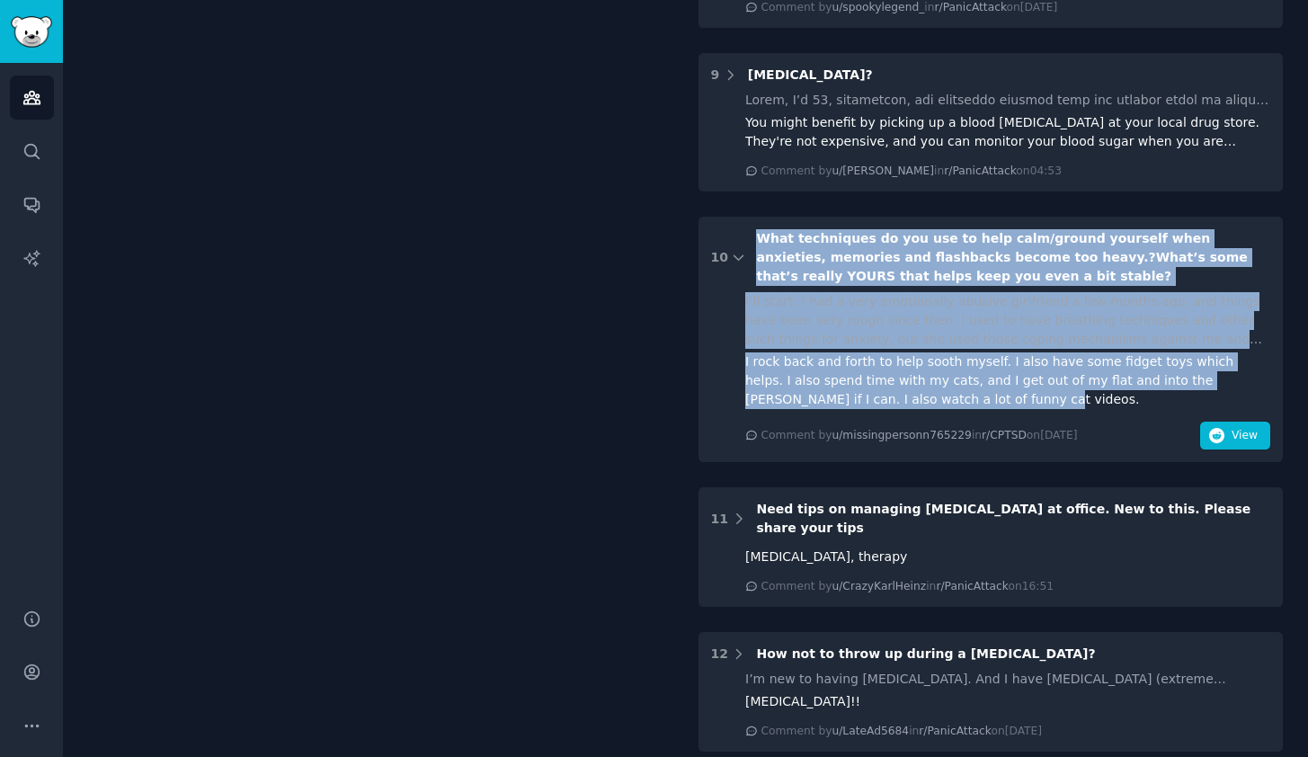
scroll to position [1411, 0]
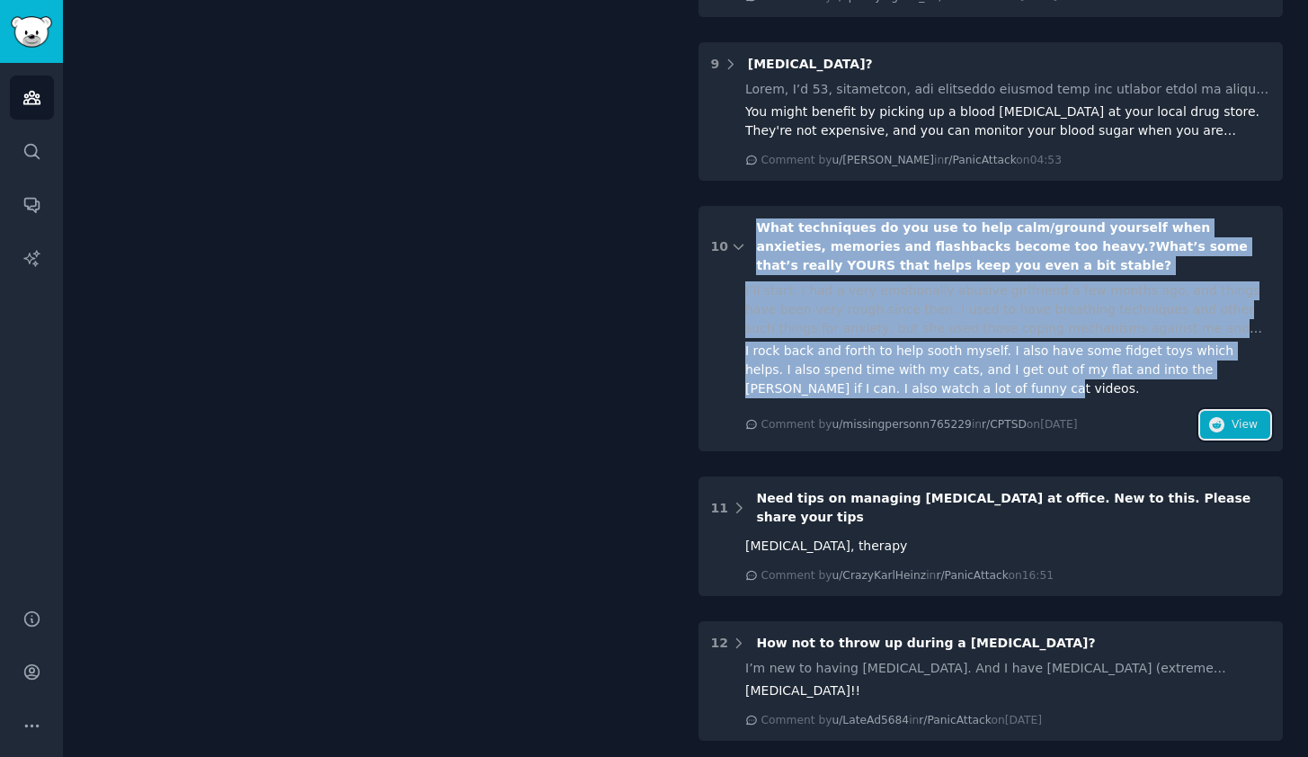
click at [1230, 411] on button "View" at bounding box center [1235, 425] width 70 height 29
